Goal: Task Accomplishment & Management: Use online tool/utility

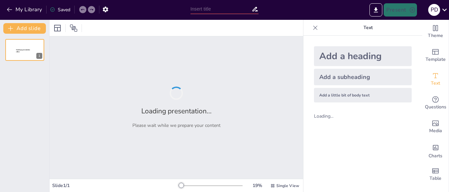
type input "New Sendsteps"
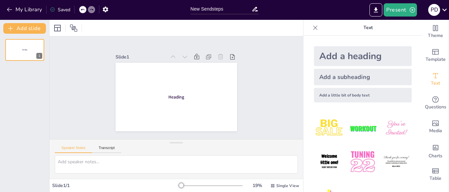
click at [350, 56] on div "Add a heading" at bounding box center [363, 56] width 98 height 20
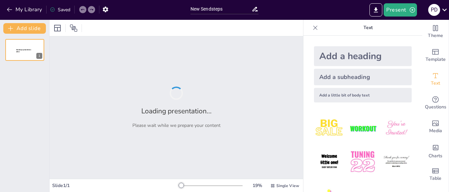
type input "New Sendsteps"
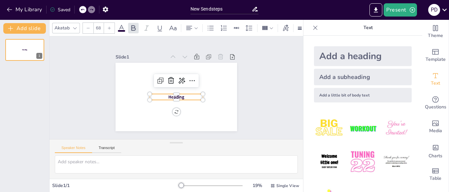
click at [166, 98] on p "Heading" at bounding box center [171, 96] width 49 height 32
click at [166, 98] on p "Heading" at bounding box center [167, 91] width 27 height 51
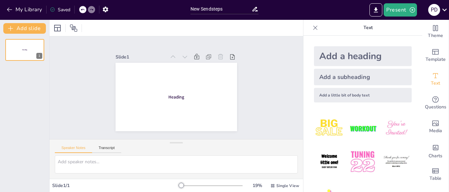
click at [176, 110] on div at bounding box center [172, 96] width 139 height 112
click at [176, 110] on div at bounding box center [174, 97] width 133 height 92
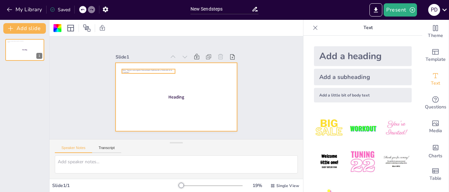
click at [126, 71] on span "Título: "Gemini como Agente Personalizado: Optimización y Protección de la Priv…" at bounding box center [151, 64] width 50 height 13
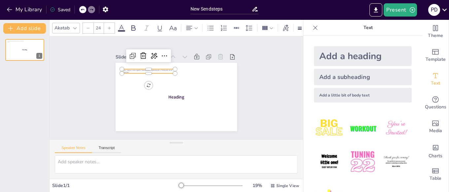
click at [108, 29] on icon at bounding box center [109, 28] width 4 height 4
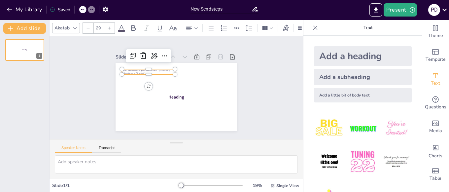
click at [108, 29] on icon at bounding box center [109, 28] width 4 height 4
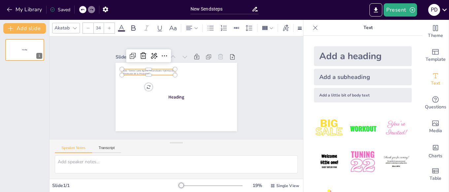
click at [108, 29] on icon at bounding box center [109, 28] width 4 height 4
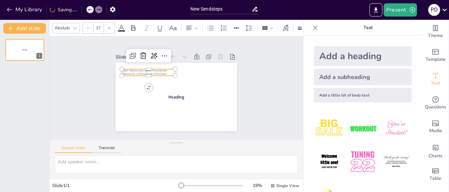
click at [108, 29] on icon at bounding box center [109, 28] width 4 height 4
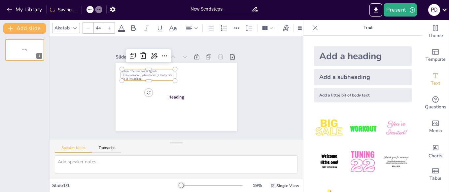
click at [108, 29] on icon at bounding box center [109, 28] width 4 height 4
type input "47"
click at [160, 55] on icon at bounding box center [165, 51] width 10 height 10
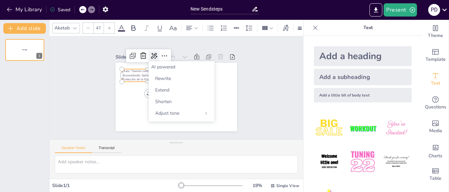
click at [206, 64] on icon at bounding box center [210, 68] width 9 height 9
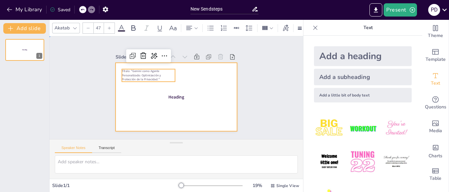
click at [203, 88] on div at bounding box center [171, 95] width 138 height 127
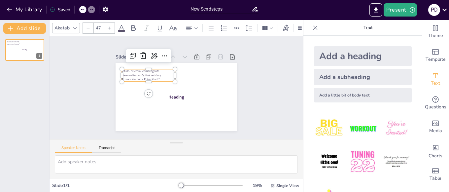
click at [161, 78] on p "Título: "Gemini como Agente Personalizado: Optimización y Protección de la Priv…" at bounding box center [158, 62] width 52 height 37
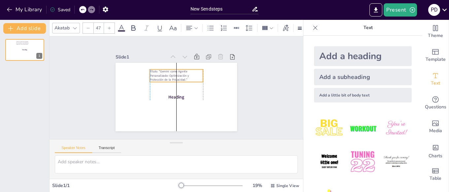
drag, startPoint x: 175, startPoint y: 74, endPoint x: 203, endPoint y: 74, distance: 28.1
click at [203, 74] on p "Título: "Gemini como Agente Personalizado: Optimización y Protección de la Priv…" at bounding box center [178, 76] width 54 height 18
click at [165, 72] on span "Título: "Gemini como Agente Personalizado: Optimización y Protección de la Priv…" at bounding box center [181, 74] width 32 height 38
click at [155, 71] on span "Título: "Gemini como Agente Personalizado: Optimización y Protección de la Priv…" at bounding box center [172, 74] width 40 height 20
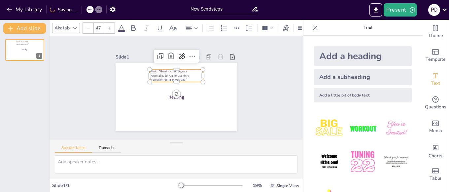
click at [171, 71] on span "Título: "Gemini como Agente Personalizado: Optimización y Protección de la Priv…" at bounding box center [184, 76] width 26 height 40
click at [165, 71] on span "Título: "Gemini como Agente Personalizado: Optimización y Protección de la Priv…" at bounding box center [181, 74] width 32 height 38
click at [157, 71] on span "Título: "Gemini como Agente Personalizado: Optimización y Protección de la Priv…" at bounding box center [172, 74] width 40 height 20
click at [163, 71] on span "Título: "Gemini como Agente Personalizado: Optimización y Protección de la Priv…" at bounding box center [180, 74] width 34 height 36
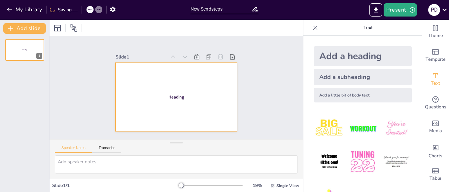
click at [151, 79] on div at bounding box center [168, 91] width 120 height 139
click at [151, 79] on div at bounding box center [173, 96] width 137 height 103
click at [151, 79] on div at bounding box center [171, 95] width 138 height 127
click at [356, 56] on div "Add a heading" at bounding box center [363, 56] width 98 height 20
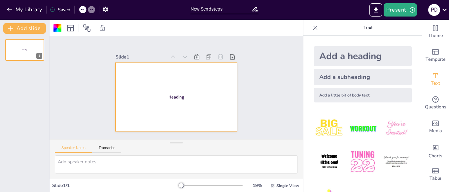
click at [356, 56] on div "Add a heading" at bounding box center [363, 56] width 98 height 20
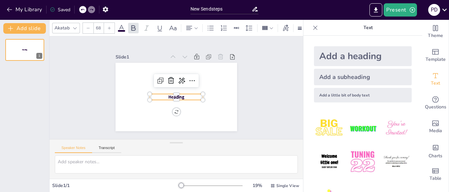
click at [169, 98] on span "Heading" at bounding box center [173, 96] width 17 height 11
click at [169, 98] on span "Heading" at bounding box center [172, 96] width 17 height 12
click at [169, 89] on span "Heading" at bounding box center [169, 82] width 15 height 16
click at [169, 98] on span "Heading" at bounding box center [173, 96] width 17 height 11
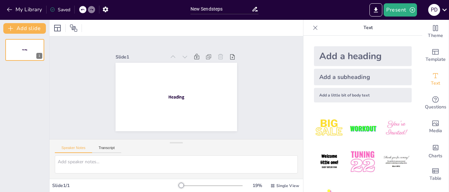
click at [178, 110] on div at bounding box center [175, 96] width 128 height 81
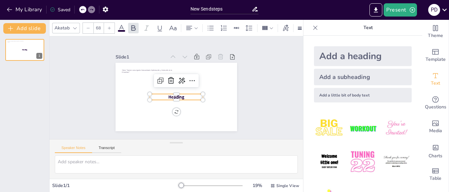
click at [176, 98] on span "Heading" at bounding box center [172, 96] width 17 height 12
click at [176, 98] on span "Heading" at bounding box center [173, 96] width 17 height 11
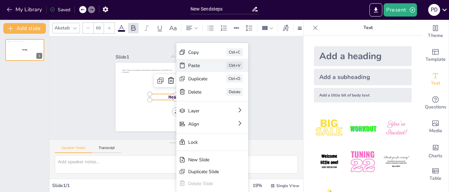
click at [221, 128] on div "Paste" at bounding box center [231, 135] width 20 height 15
click at [207, 78] on div at bounding box center [168, 91] width 120 height 139
click at [207, 78] on div at bounding box center [171, 96] width 139 height 120
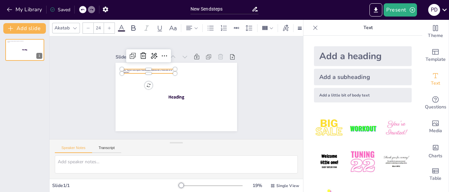
click at [170, 73] on p "Título: "Gemini como Agente Personalizado: Optimización y Protección de la Priv…" at bounding box center [152, 65] width 53 height 15
click at [170, 73] on p "Título: "Gemini como Agente Personalizado: Optimización y Protección de la Priv…" at bounding box center [167, 56] width 42 height 39
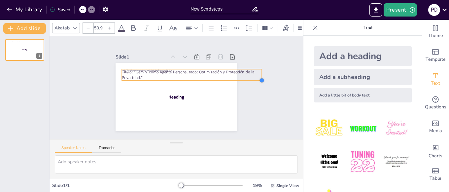
type input "52"
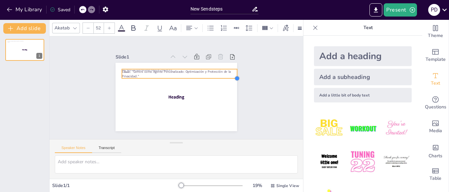
drag, startPoint x: 175, startPoint y: 72, endPoint x: 182, endPoint y: 77, distance: 9.1
click at [182, 77] on div "Heading Heading Heading Título: "Gemini como Agente Personalizado: Optimización…" at bounding box center [171, 95] width 138 height 127
click at [182, 77] on p "Título: "Gemini como Agente Personalizado: Optimización y Protección de la Priv…" at bounding box center [182, 74] width 115 height 33
click at [127, 56] on div at bounding box center [130, 53] width 7 height 7
click at [156, 36] on div at bounding box center [159, 32] width 7 height 7
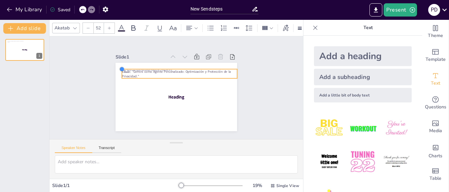
click at [124, 61] on div at bounding box center [127, 58] width 6 height 6
click at [130, 71] on span "Título: "Gemini como Agente Personalizado: Optimización y Protección de la Priv…" at bounding box center [181, 73] width 103 height 49
click at [163, 71] on span "Título: "Gemini como Agente Personalizado: Optimización y Protección de la Priv…" at bounding box center [189, 80] width 52 height 101
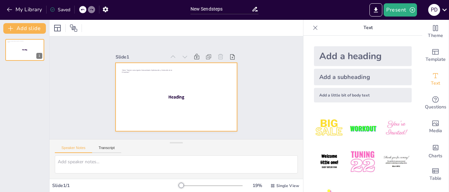
click at [129, 85] on div at bounding box center [171, 96] width 139 height 120
click at [129, 85] on div at bounding box center [174, 97] width 133 height 92
click at [136, 71] on span "Título: "Gemini como Agente Personalizado: Optimización y Protección de la Priv…" at bounding box center [159, 57] width 46 height 27
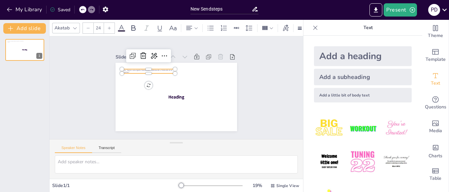
click at [132, 71] on span "Título: "Gemini como Agente Personalizado: Optimización y Protección de la Priv…" at bounding box center [156, 60] width 48 height 22
click at [110, 30] on div at bounding box center [109, 28] width 11 height 11
click at [109, 29] on icon at bounding box center [109, 28] width 4 height 4
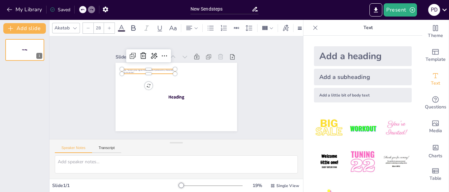
click at [109, 29] on icon at bounding box center [109, 28] width 4 height 4
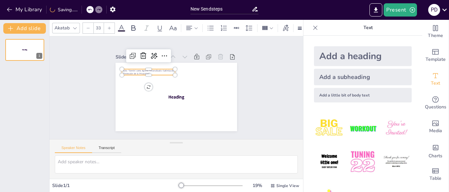
click at [109, 29] on icon at bounding box center [109, 28] width 4 height 4
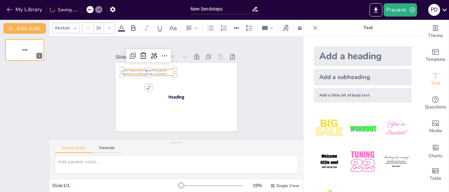
click at [109, 29] on icon at bounding box center [109, 28] width 4 height 4
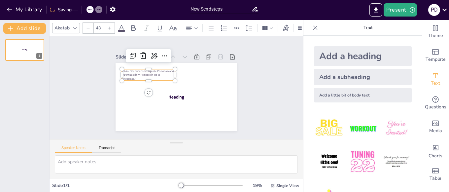
click at [109, 29] on icon at bounding box center [109, 28] width 4 height 4
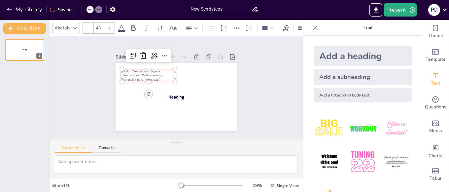
click at [109, 29] on icon at bounding box center [109, 28] width 4 height 4
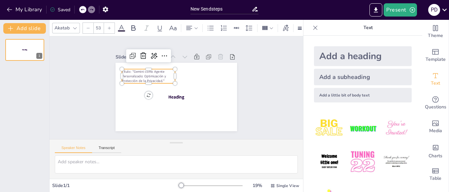
click at [109, 29] on icon at bounding box center [109, 27] width 3 height 3
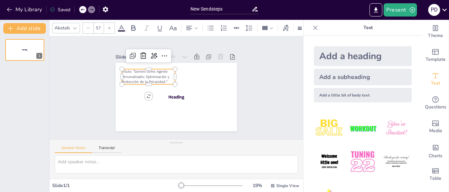
type input "58"
click at [121, 31] on span at bounding box center [121, 31] width 7 height 2
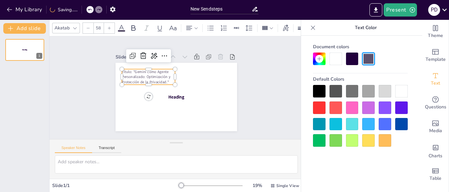
click at [121, 31] on span at bounding box center [121, 31] width 7 height 2
click at [383, 122] on div at bounding box center [385, 124] width 13 height 13
click at [134, 77] on span "Título: "Gemini como Agente Personalizado: Optimización y Protección de la Priv…" at bounding box center [150, 67] width 50 height 29
click at [142, 72] on span "Título: "Gemini como Agente Personalizado: Optimización y Protección de la Priv…" at bounding box center [163, 57] width 43 height 45
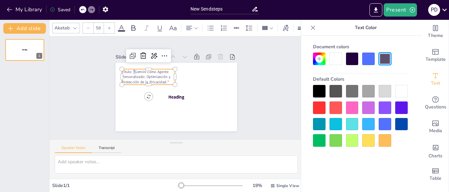
click at [133, 72] on span "Título: "Gemini como Agente Personalizado: Optimización y Protección de la Priv…" at bounding box center [150, 67] width 50 height 29
click at [382, 123] on div at bounding box center [385, 124] width 13 height 13
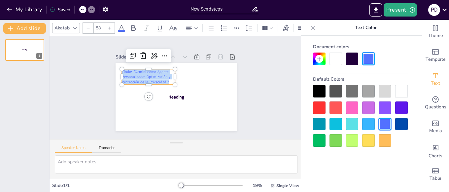
click at [370, 58] on div at bounding box center [368, 58] width 13 height 13
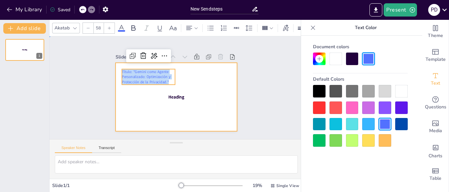
click at [222, 87] on div at bounding box center [174, 97] width 133 height 92
click at [222, 87] on div at bounding box center [171, 95] width 138 height 127
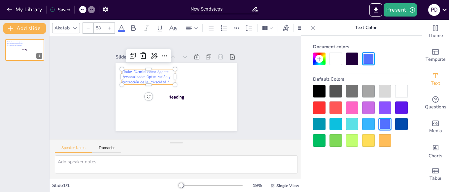
click at [127, 71] on div "Heading Heading Heading Título: "Gemini como Agente Personalizado: Optimización…" at bounding box center [167, 89] width 81 height 128
click at [145, 41] on div at bounding box center [149, 38] width 8 height 8
click at [131, 71] on span "Título: "Gemini como Agente Personalizado: Optimización y Protección de la Priv…" at bounding box center [155, 63] width 48 height 37
click at [152, 71] on span "Título: "Gemini como Agente Personalizado: Optimización y Protección de la Priv…" at bounding box center [170, 55] width 37 height 48
click at [128, 71] on span "Título: "Gemini como Agente Personalizado: Optimización y Protección de la Priv…" at bounding box center [152, 65] width 49 height 33
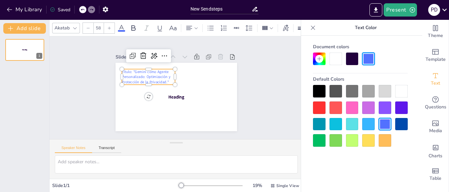
click at [125, 72] on span "Título: "Gemini como Agente Personalizado: Optimización y Protección de la Priv…" at bounding box center [150, 67] width 50 height 29
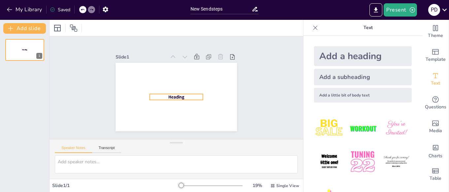
click at [179, 98] on span "Heading" at bounding box center [172, 96] width 17 height 12
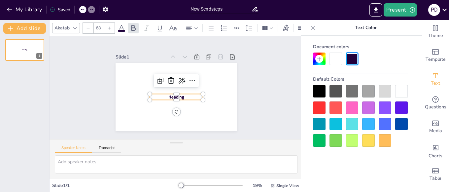
click at [170, 97] on span "Heading" at bounding box center [174, 96] width 17 height 9
click at [170, 97] on span "Heading" at bounding box center [170, 94] width 16 height 15
click at [170, 97] on span "Heading" at bounding box center [171, 95] width 17 height 13
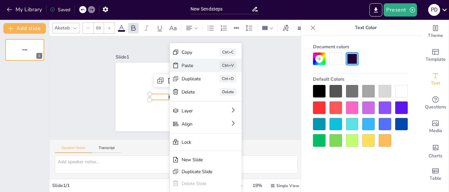
click at [215, 124] on div "Paste" at bounding box center [225, 131] width 20 height 15
click at [204, 83] on div at bounding box center [171, 95] width 138 height 127
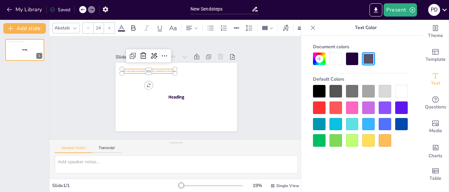
click at [133, 72] on p "Gemini como Agente Personalizado: Optimización y Protección de la Privacidad." at bounding box center [158, 61] width 50 height 23
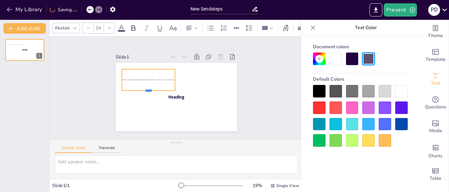
drag, startPoint x: 151, startPoint y: 74, endPoint x: 151, endPoint y: 91, distance: 17.2
click at [151, 91] on div at bounding box center [148, 81] width 51 height 26
click at [151, 91] on div at bounding box center [148, 84] width 52 height 21
drag, startPoint x: 176, startPoint y: 81, endPoint x: 212, endPoint y: 75, distance: 36.4
click at [212, 77] on div at bounding box center [215, 88] width 10 height 22
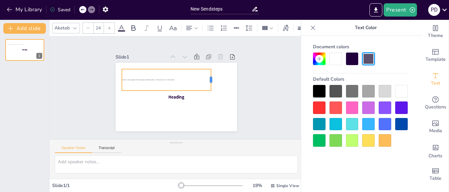
click at [212, 77] on div at bounding box center [215, 88] width 10 height 22
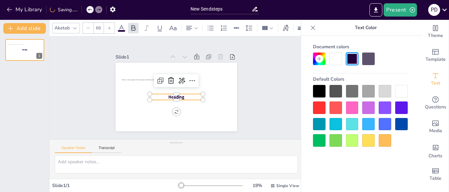
click at [192, 99] on p "Heading" at bounding box center [171, 96] width 49 height 32
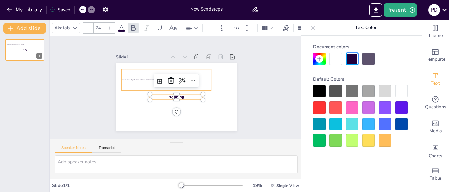
click at [140, 80] on span "Gemini como Agente Personalizado: Optimización y Protección de la Privacidad." at bounding box center [160, 63] width 41 height 37
click at [136, 80] on span "Gemini como Agente Personalizado: Optimización y Protección de la Privacidad." at bounding box center [150, 74] width 52 height 13
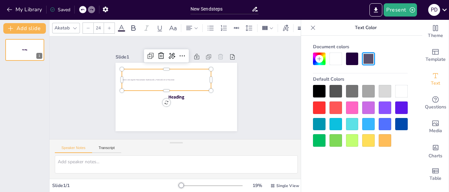
click at [136, 80] on span "Gemini como Agente Personalizado: Optimización y Protección de la Privacidad." at bounding box center [152, 71] width 51 height 18
click at [108, 26] on icon at bounding box center [109, 28] width 4 height 4
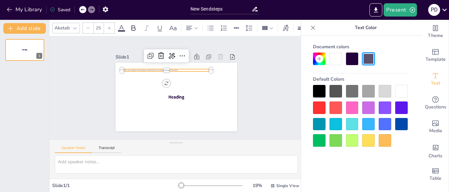
click at [108, 26] on icon at bounding box center [109, 28] width 4 height 4
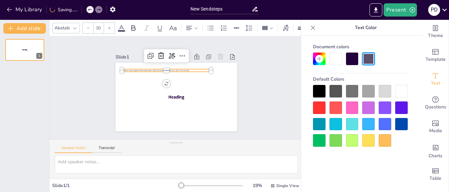
click at [108, 26] on icon at bounding box center [109, 28] width 4 height 4
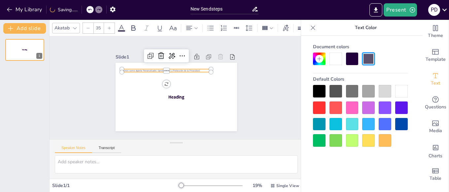
click at [108, 26] on icon at bounding box center [109, 28] width 4 height 4
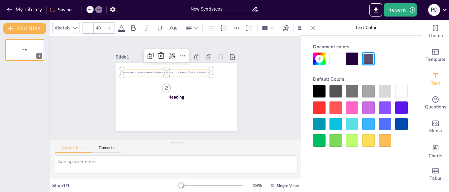
click at [108, 26] on icon at bounding box center [109, 28] width 4 height 4
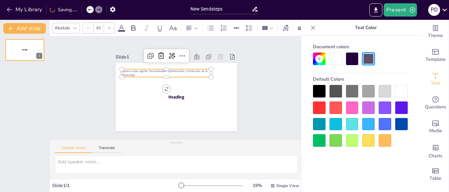
click at [108, 26] on icon at bounding box center [109, 28] width 4 height 4
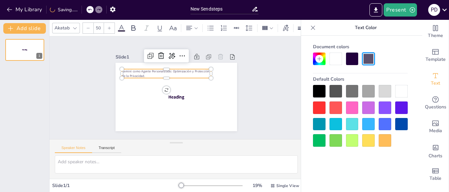
click at [108, 26] on icon at bounding box center [109, 28] width 4 height 4
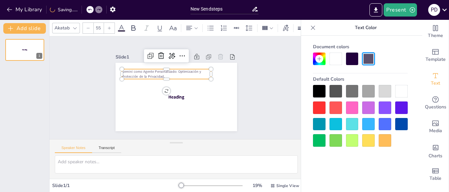
click at [108, 26] on icon at bounding box center [109, 28] width 4 height 4
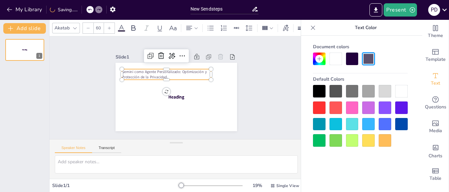
click at [108, 26] on icon at bounding box center [109, 28] width 4 height 4
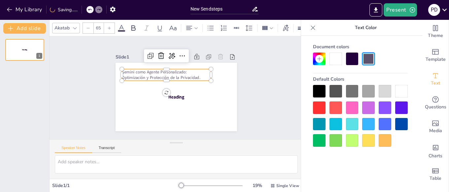
click at [108, 26] on icon at bounding box center [109, 28] width 4 height 4
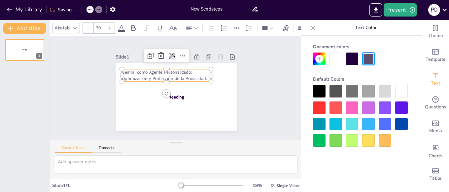
click at [108, 26] on icon at bounding box center [109, 28] width 4 height 4
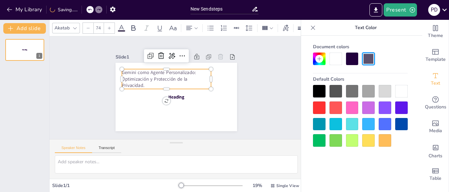
click at [108, 26] on icon at bounding box center [109, 28] width 4 height 4
type input "78"
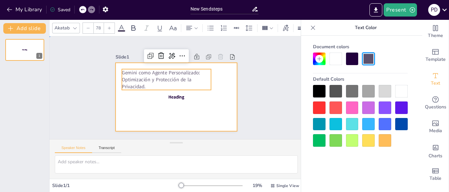
click at [153, 110] on div at bounding box center [172, 96] width 139 height 112
click at [153, 110] on div at bounding box center [173, 96] width 137 height 103
click at [153, 110] on div at bounding box center [169, 94] width 132 height 136
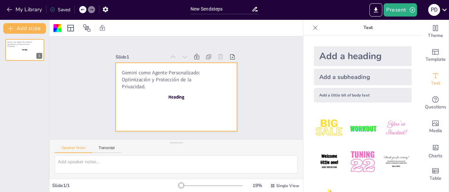
click at [173, 100] on div at bounding box center [170, 94] width 136 height 132
click at [173, 100] on div at bounding box center [174, 97] width 133 height 92
click at [173, 100] on div at bounding box center [168, 93] width 127 height 138
click at [173, 100] on div at bounding box center [172, 96] width 139 height 112
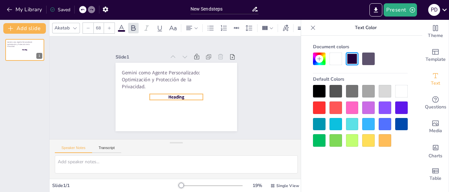
click at [173, 98] on span "Heading" at bounding box center [169, 93] width 14 height 16
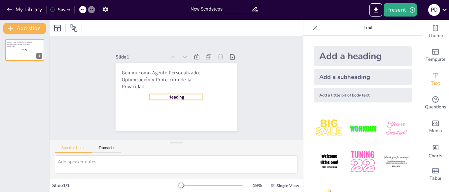
click at [173, 98] on span "Heading" at bounding box center [171, 95] width 17 height 13
click at [173, 98] on span "Heading" at bounding box center [174, 96] width 17 height 9
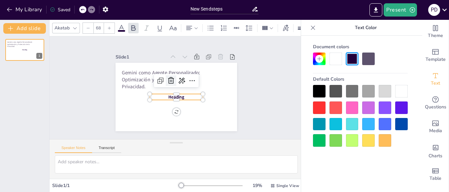
click at [171, 83] on icon at bounding box center [173, 79] width 10 height 10
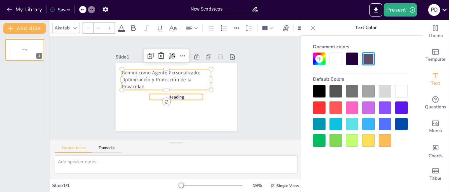
type input "68"
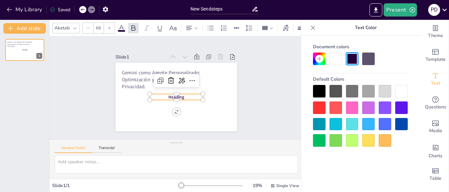
click at [171, 95] on span "Heading" at bounding box center [167, 87] width 8 height 16
click at [180, 97] on span "Heading" at bounding box center [171, 95] width 17 height 13
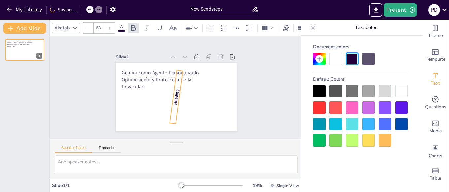
drag, startPoint x: 176, startPoint y: 111, endPoint x: 192, endPoint y: 113, distance: 16.4
click at [194, 113] on div "Gemini como Agente Personalizado: Optimización y Protección de la Privacidad. 2…" at bounding box center [172, 96] width 139 height 112
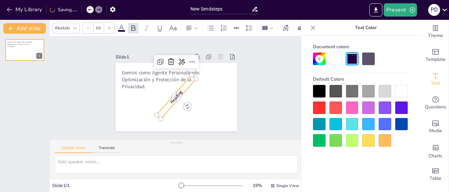
drag, startPoint x: 192, startPoint y: 113, endPoint x: 187, endPoint y: 115, distance: 5.8
click at [190, 114] on div at bounding box center [173, 96] width 137 height 103
click at [188, 115] on div "Slide 1 Gemini como Agente Personalizado: Optimización y Protección de la Priva…" at bounding box center [176, 87] width 197 height 273
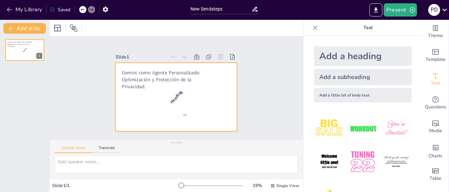
drag, startPoint x: 187, startPoint y: 115, endPoint x: 180, endPoint y: 116, distance: 6.7
click at [180, 116] on div at bounding box center [168, 82] width 127 height 138
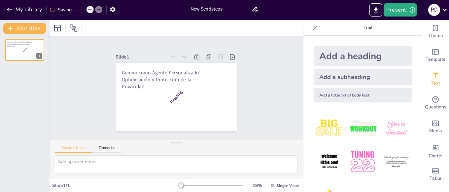
click at [180, 116] on div at bounding box center [175, 96] width 128 height 81
click at [180, 116] on div at bounding box center [173, 96] width 137 height 103
click at [180, 116] on div at bounding box center [167, 90] width 103 height 137
click at [180, 116] on div at bounding box center [173, 96] width 137 height 102
click at [180, 116] on div at bounding box center [175, 96] width 128 height 81
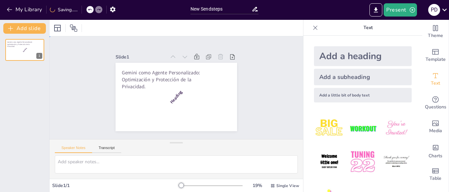
click at [180, 116] on div at bounding box center [169, 94] width 132 height 136
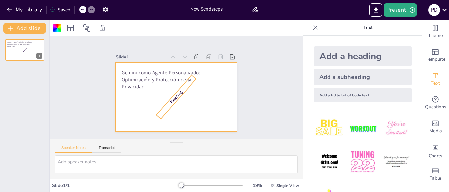
click at [175, 99] on span "Heading" at bounding box center [173, 96] width 17 height 13
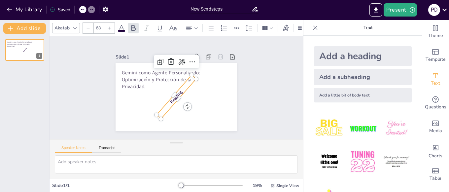
click at [175, 99] on span "Heading" at bounding box center [173, 96] width 17 height 13
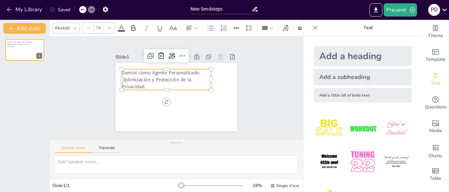
click at [131, 79] on span "Gemini como Agente Personalizado: Optimización y Protección de la Privacidad." at bounding box center [168, 67] width 75 height 52
click at [127, 79] on span "Gemini como Agente Personalizado: Optimización y Protección de la Privacidad." at bounding box center [166, 69] width 80 height 41
click at [73, 26] on icon at bounding box center [74, 27] width 5 height 5
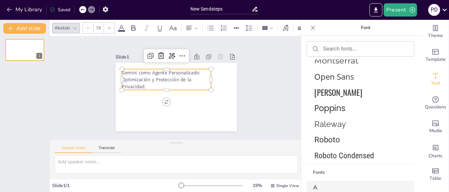
scroll to position [113, 0]
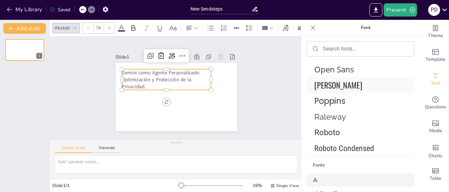
click at [327, 87] on span "[PERSON_NAME]" at bounding box center [358, 85] width 89 height 12
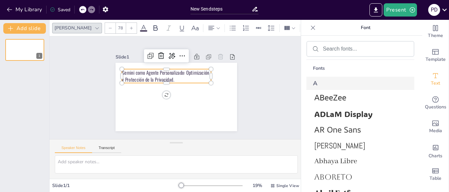
scroll to position [242, 0]
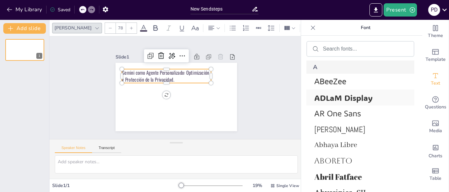
click at [333, 100] on span "ADLaM Display" at bounding box center [358, 97] width 89 height 10
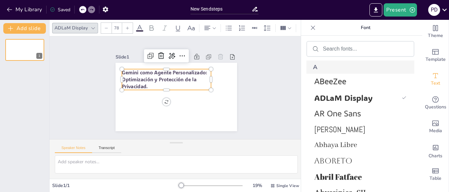
click at [140, 30] on icon at bounding box center [140, 28] width 8 height 8
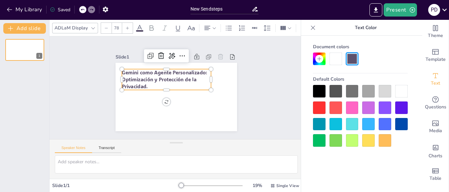
click at [335, 125] on div at bounding box center [335, 124] width 13 height 13
click at [348, 55] on div at bounding box center [352, 58] width 13 height 13
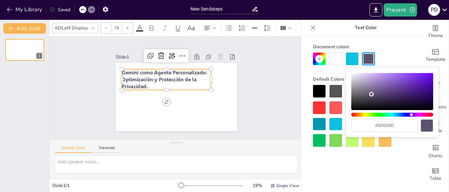
click at [147, 80] on span "Gemini como Agente Personalizado: Optimización y Protección de la Privacidad." at bounding box center [190, 94] width 86 height 29
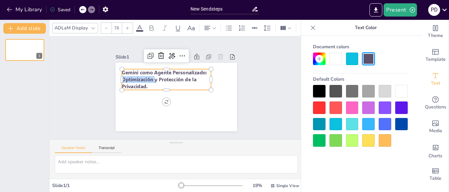
click at [135, 76] on span "Gemini como Agente Personalizado: Optimización y Protección de la Privacidad." at bounding box center [173, 69] width 77 height 62
click at [158, 74] on span "Gemini como Agente Personalizado: Optimización y Protección de la Privacidad." at bounding box center [181, 71] width 46 height 83
click at [123, 74] on span "Gemini como Agente Personalizado: Optimización y Protección de la Privacidad." at bounding box center [165, 75] width 87 height 23
click at [123, 74] on span "Gemini como Agente Personalizado: Optimización y Protección de la Privacidad." at bounding box center [166, 72] width 87 height 29
click at [143, 74] on span "Gemini como Agente Personalizado: Optimización y Protección de la Privacidad." at bounding box center [176, 69] width 66 height 73
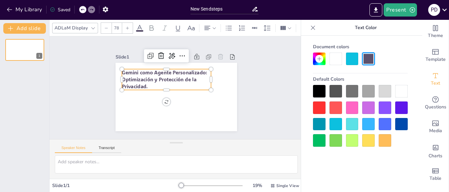
click at [356, 61] on div at bounding box center [352, 58] width 13 height 13
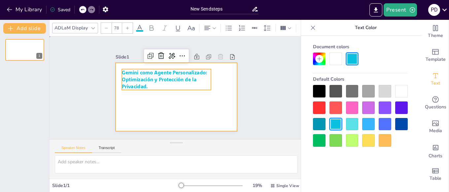
click at [218, 120] on div at bounding box center [173, 96] width 137 height 103
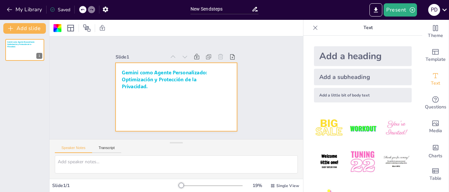
click at [333, 80] on div "Add a subheading" at bounding box center [363, 77] width 98 height 17
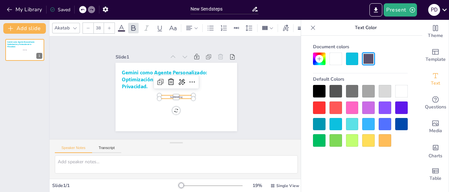
click at [172, 96] on span "Subheading" at bounding box center [170, 94] width 12 height 11
click at [169, 95] on span "Subheading" at bounding box center [167, 88] width 5 height 13
click at [181, 96] on span "Subheading" at bounding box center [174, 97] width 13 height 6
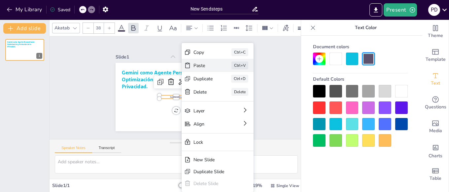
click at [238, 112] on div "Paste" at bounding box center [248, 117] width 20 height 10
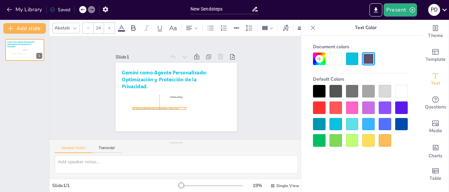
drag, startPoint x: 148, startPoint y: 69, endPoint x: 160, endPoint y: 108, distance: 40.4
click at [160, 108] on span "Una guía para profesionales sobre el uso estratégico y seguro de la IA" at bounding box center [152, 104] width 46 height 12
type input "38"
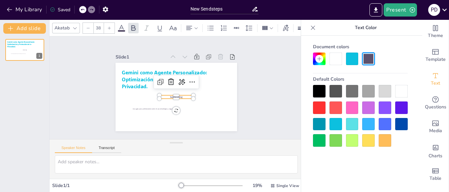
click at [186, 97] on p "Subheading" at bounding box center [173, 96] width 33 height 14
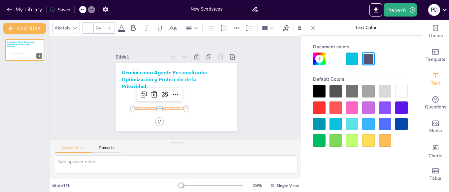
click at [173, 108] on span "Una guía para profesionales sobre el uso estratégico y seguro de la IA" at bounding box center [152, 104] width 46 height 12
click at [107, 29] on icon at bounding box center [109, 28] width 4 height 4
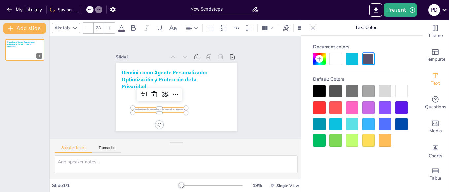
click at [107, 29] on icon at bounding box center [109, 28] width 4 height 4
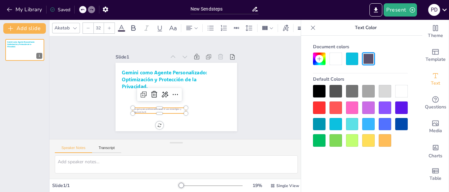
click at [107, 29] on icon at bounding box center [109, 28] width 4 height 4
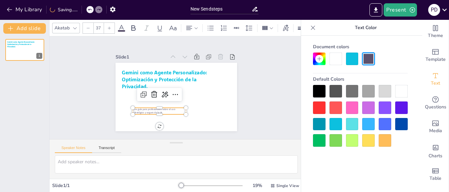
click at [107, 29] on icon at bounding box center [109, 28] width 4 height 4
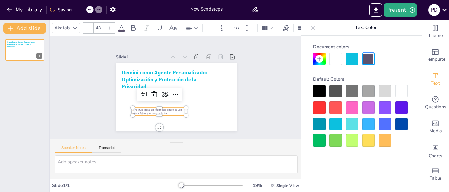
click at [107, 29] on icon at bounding box center [109, 28] width 4 height 4
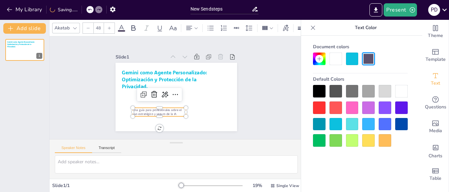
click at [107, 29] on icon at bounding box center [109, 28] width 4 height 4
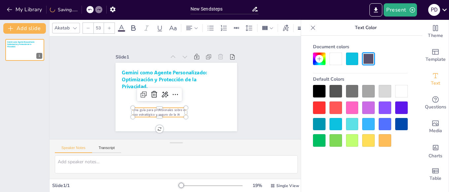
click at [107, 29] on icon at bounding box center [109, 28] width 4 height 4
type input "56"
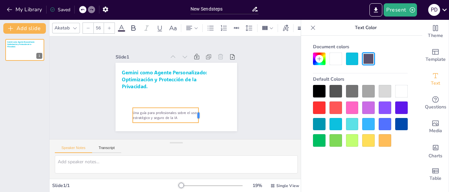
drag, startPoint x: 187, startPoint y: 117, endPoint x: 212, endPoint y: 113, distance: 26.1
click at [196, 114] on div at bounding box center [192, 122] width 10 height 16
drag, startPoint x: 212, startPoint y: 113, endPoint x: 220, endPoint y: 113, distance: 7.6
click at [215, 120] on div at bounding box center [210, 128] width 10 height 16
drag, startPoint x: 220, startPoint y: 113, endPoint x: 228, endPoint y: 114, distance: 8.0
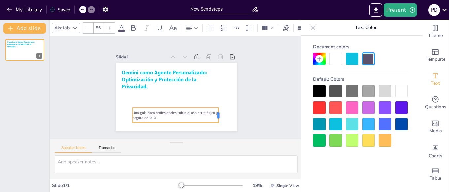
click at [148, 121] on div at bounding box center [140, 125] width 16 height 8
click at [218, 126] on div at bounding box center [212, 134] width 11 height 16
click at [214, 130] on div at bounding box center [208, 138] width 12 height 16
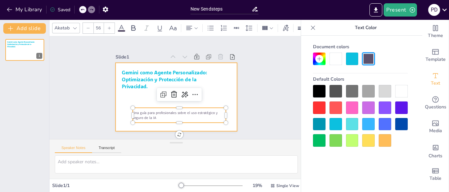
click at [213, 114] on div at bounding box center [167, 89] width 92 height 133
click at [230, 114] on div at bounding box center [174, 97] width 133 height 92
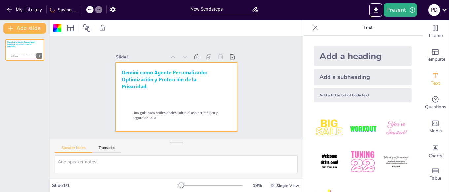
click at [230, 114] on div at bounding box center [171, 96] width 139 height 120
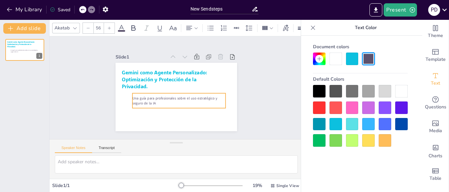
drag, startPoint x: 161, startPoint y: 113, endPoint x: 161, endPoint y: 98, distance: 14.5
click at [161, 98] on span "Una guía para profesionales sobre el uso estratégico y seguro de la IA" at bounding box center [170, 96] width 82 height 39
click at [161, 98] on span "Una guía para profesionales sobre el uso estratégico y seguro de la IA" at bounding box center [172, 97] width 85 height 22
drag, startPoint x: 132, startPoint y: 101, endPoint x: 121, endPoint y: 101, distance: 10.9
click at [121, 90] on div at bounding box center [118, 82] width 10 height 16
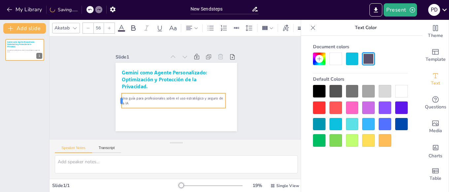
click at [121, 84] on div at bounding box center [118, 76] width 11 height 16
click at [129, 50] on div at bounding box center [137, 44] width 16 height 12
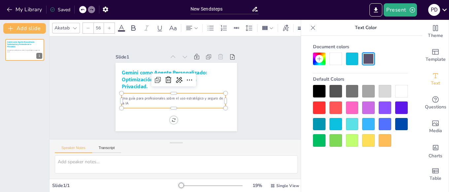
click at [121, 96] on div at bounding box center [117, 89] width 8 height 16
click at [119, 95] on div at bounding box center [115, 88] width 8 height 16
click at [162, 30] on div at bounding box center [169, 26] width 15 height 7
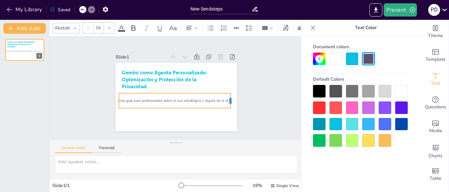
drag, startPoint x: 226, startPoint y: 100, endPoint x: 231, endPoint y: 98, distance: 5.1
click at [231, 104] on div at bounding box center [229, 112] width 8 height 16
click at [231, 110] on div at bounding box center [227, 118] width 10 height 16
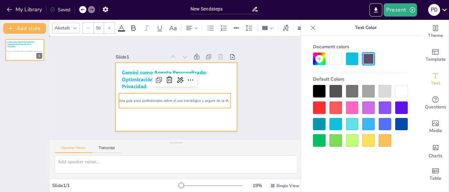
click at [200, 119] on div at bounding box center [168, 91] width 120 height 139
click at [200, 119] on div at bounding box center [170, 81] width 136 height 132
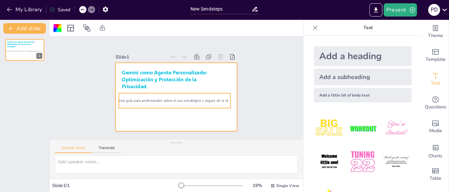
click at [151, 103] on div "Una guía para profesionales sobre el uso estratégico y seguro de la IA" at bounding box center [171, 99] width 111 height 49
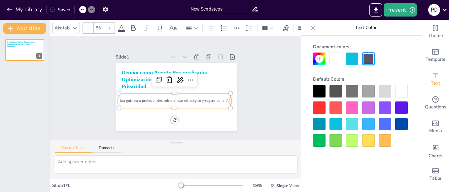
click at [353, 109] on div at bounding box center [352, 107] width 13 height 13
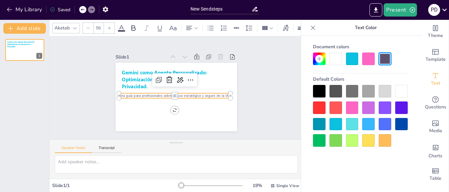
click at [353, 109] on div at bounding box center [352, 107] width 13 height 13
click at [127, 96] on span "Una guía para profesionales sobre el uso estratégico y seguro de la IA" at bounding box center [169, 91] width 85 height 77
click at [126, 96] on span "Una guía para profesionales sobre el uso estratégico y seguro de la IA" at bounding box center [171, 93] width 102 height 49
click at [126, 96] on span "Una guía para profesionales sobre el uso estratégico y seguro de la IA" at bounding box center [172, 94] width 106 height 38
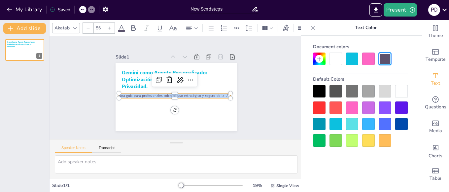
click at [365, 53] on div at bounding box center [368, 58] width 13 height 13
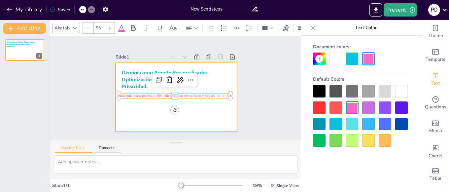
click at [216, 116] on div at bounding box center [170, 81] width 136 height 132
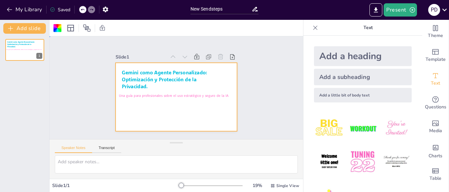
click at [147, 121] on div at bounding box center [170, 94] width 136 height 132
click at [118, 163] on textarea at bounding box center [176, 164] width 243 height 18
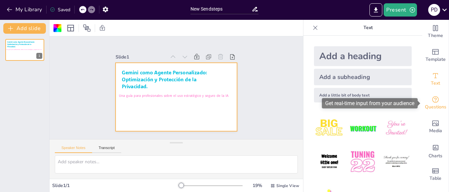
click at [437, 105] on span "Questions" at bounding box center [435, 106] width 21 height 7
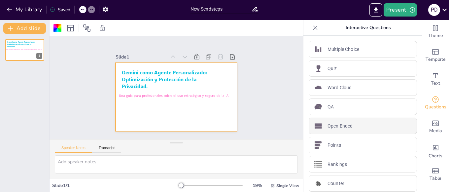
scroll to position [24, 0]
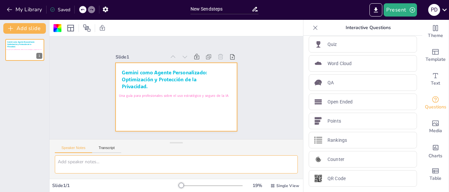
click at [126, 163] on textarea at bounding box center [176, 164] width 243 height 18
